Goal: Information Seeking & Learning: Learn about a topic

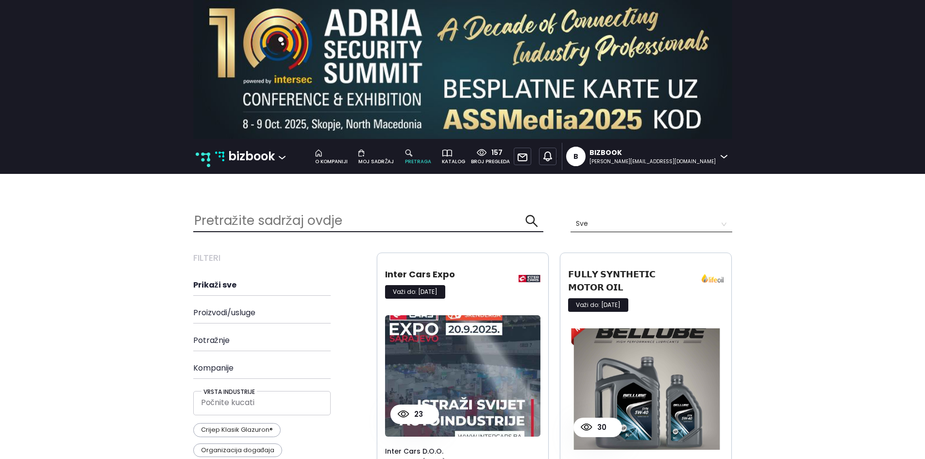
scroll to position [1890, 554]
click at [247, 153] on p "bizbook" at bounding box center [251, 156] width 47 height 18
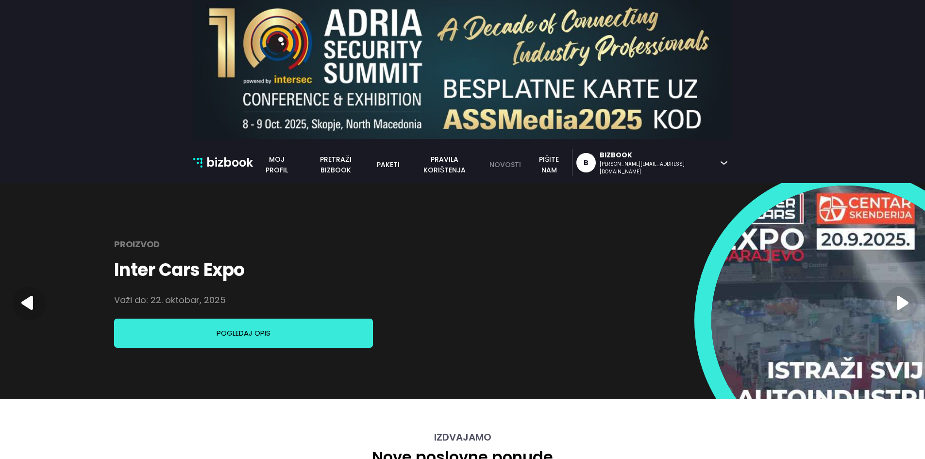
click at [526, 163] on link "novosti" at bounding box center [504, 164] width 43 height 11
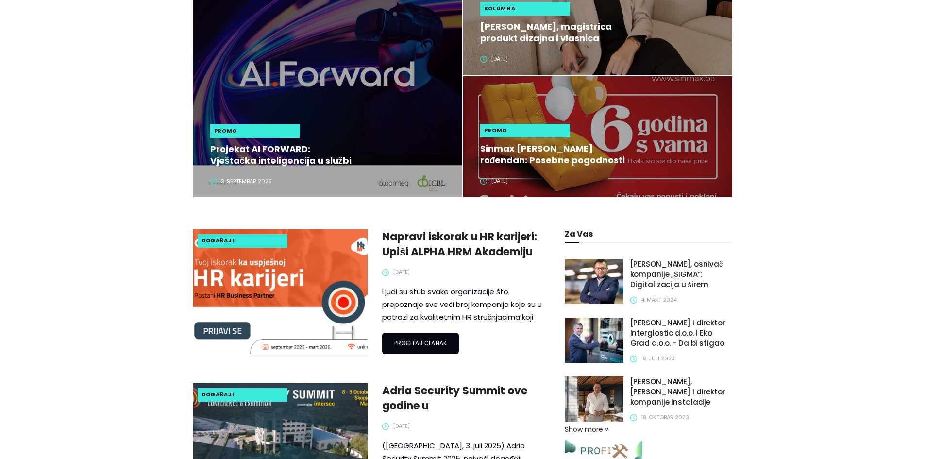
scroll to position [291, 0]
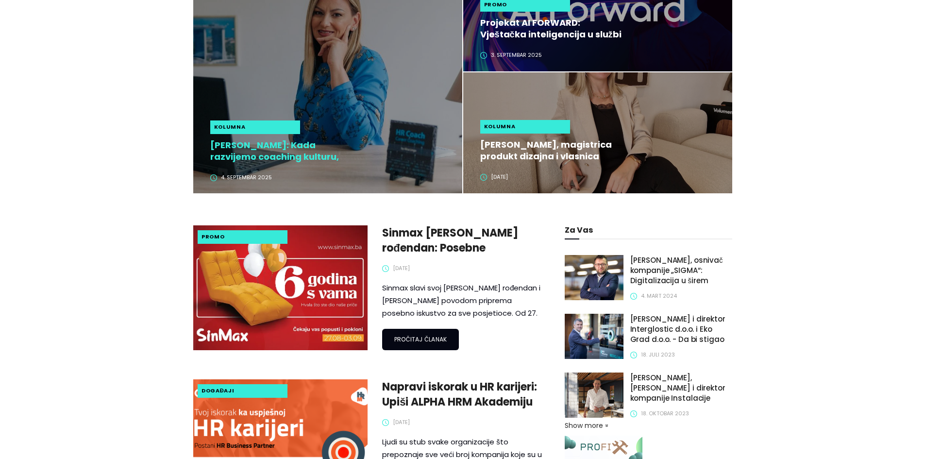
click at [282, 156] on h2 "Alisa Lingo: Kada razvijemo coaching kulturu, zaposlenici preuzimaju odgovornos…" at bounding box center [282, 150] width 145 height 23
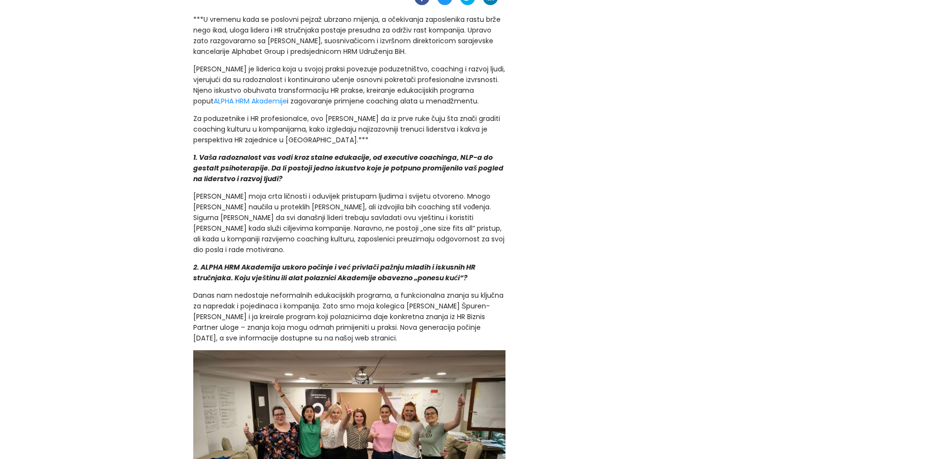
scroll to position [340, 0]
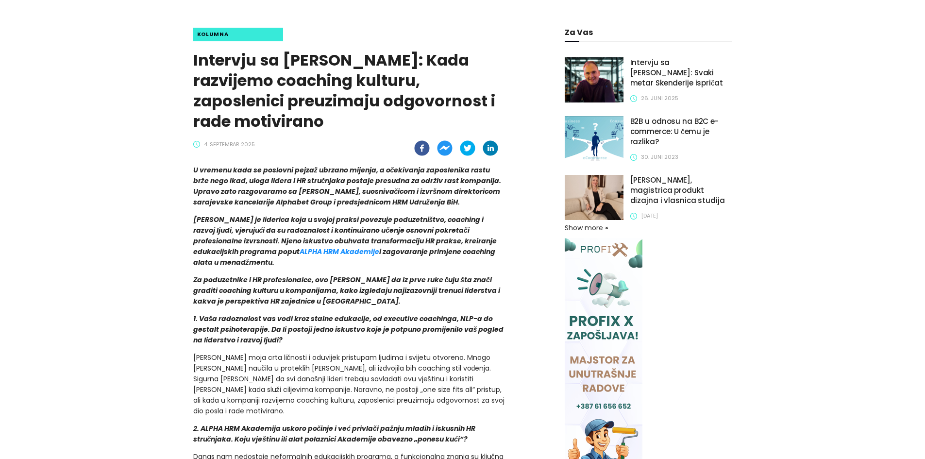
scroll to position [194, 0]
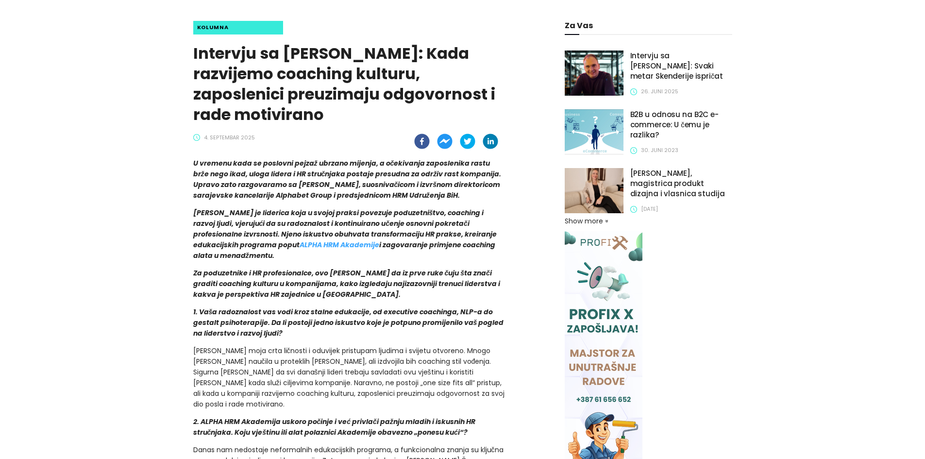
click at [300, 244] on link "ALPHA HRM Akademije" at bounding box center [340, 245] width 80 height 10
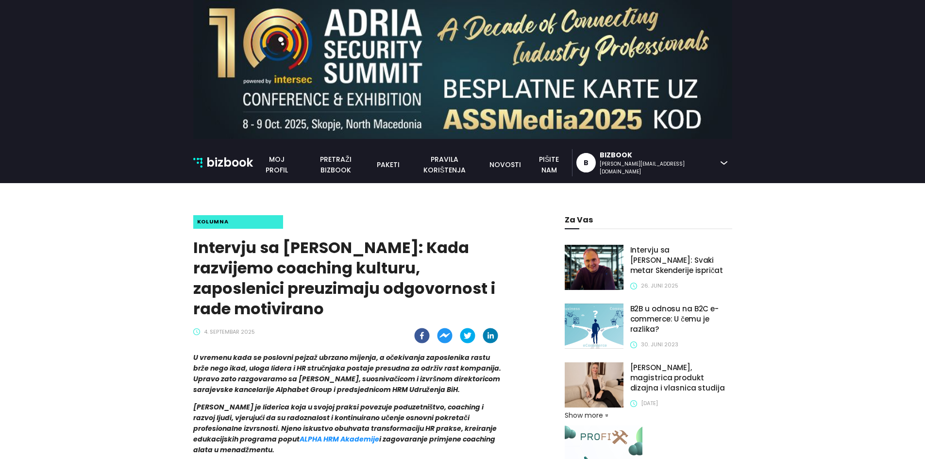
click at [391, 155] on div "bizbook bizbook Moj profil pretraži bizbook paketi pravila korištenja novosti p…" at bounding box center [462, 162] width 553 height 27
click at [371, 160] on link "pretraži bizbook" at bounding box center [335, 164] width 70 height 21
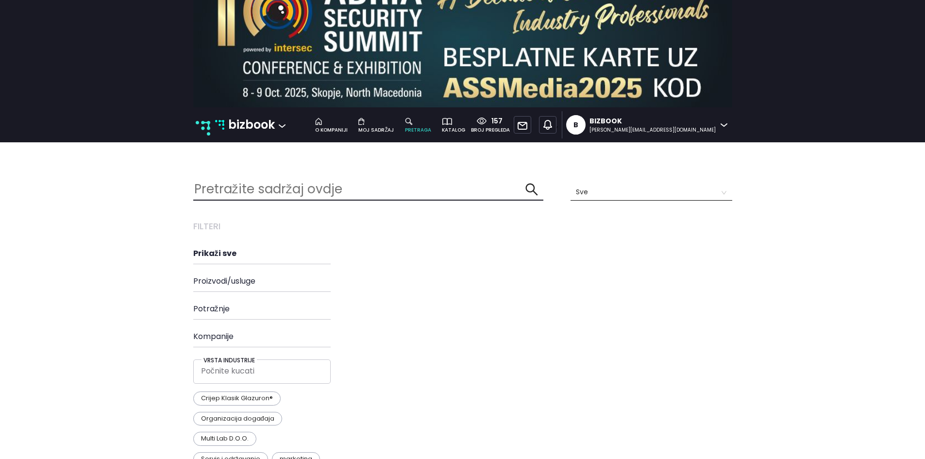
scroll to position [49, 0]
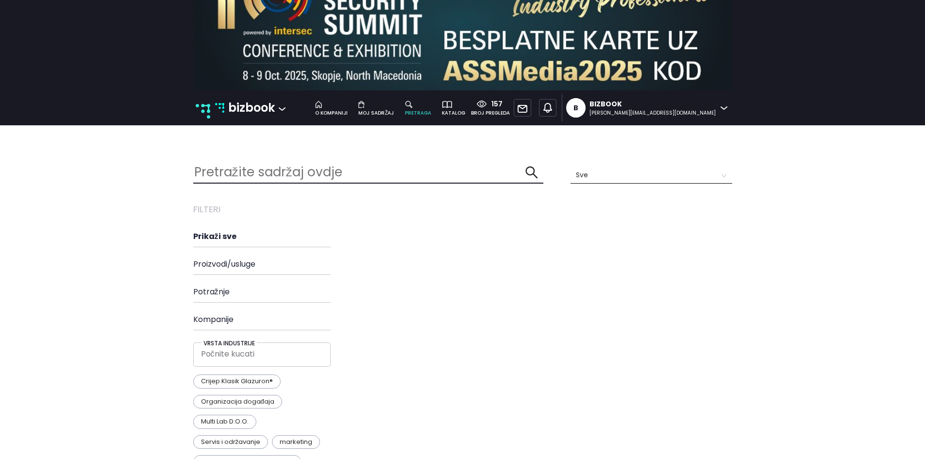
click at [324, 176] on input "text" at bounding box center [359, 172] width 332 height 21
type input "alphabet"
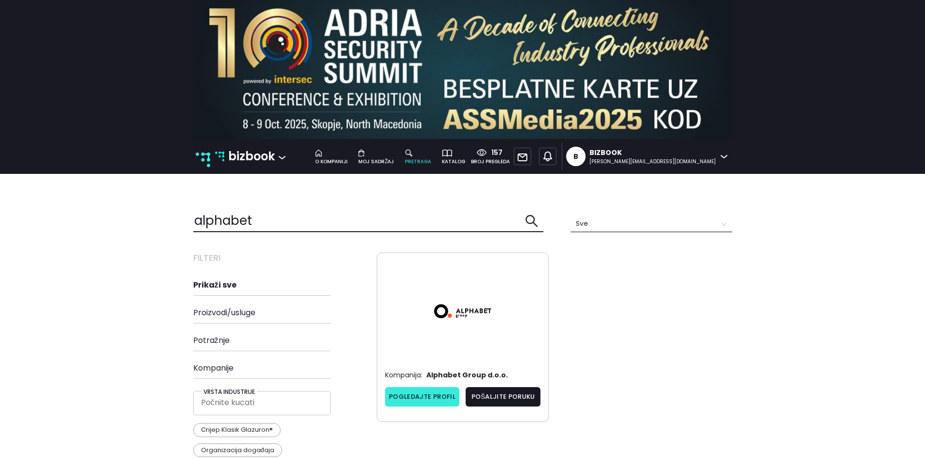
click at [445, 397] on link "Pogledajte profil" at bounding box center [422, 396] width 75 height 19
click at [249, 152] on p "bizbook" at bounding box center [251, 156] width 47 height 18
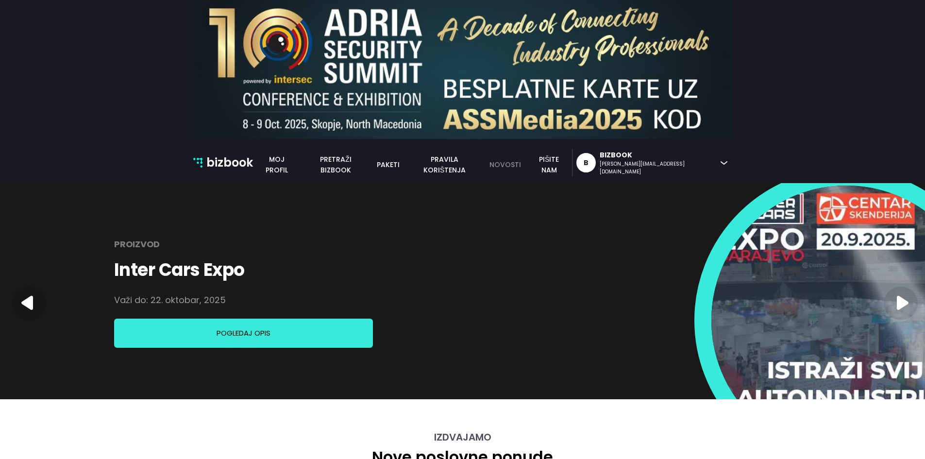
click at [526, 164] on link "novosti" at bounding box center [504, 164] width 43 height 11
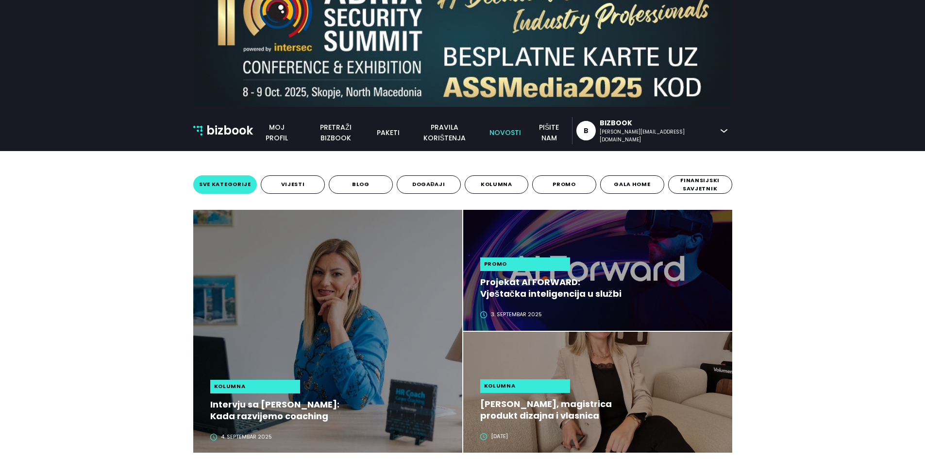
scroll to position [97, 0]
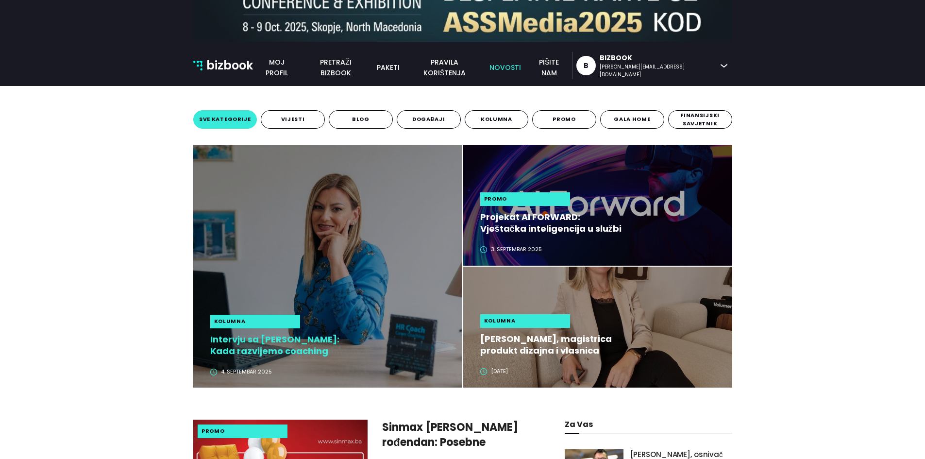
click at [283, 346] on h2 "Intervju sa [PERSON_NAME]: Kada razvijemo coaching kulturu, zaposlenici preuzim…" at bounding box center [282, 344] width 145 height 23
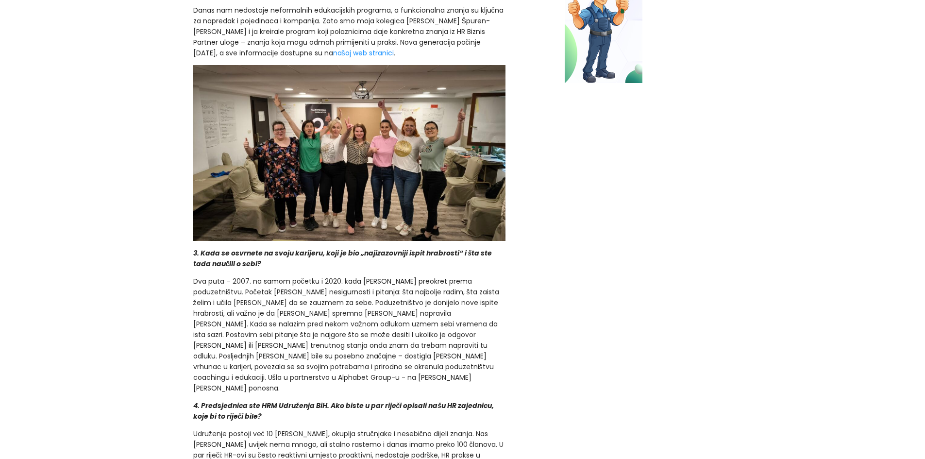
scroll to position [485, 0]
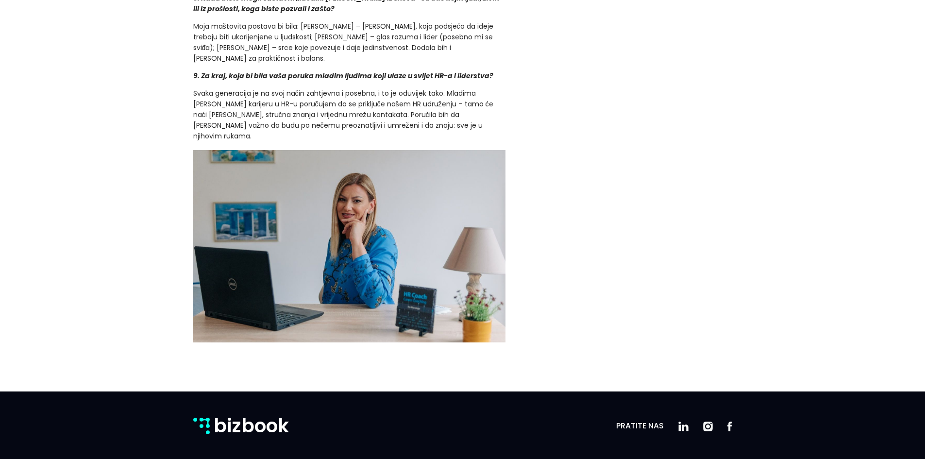
scroll to position [1977, 0]
